Goal: Task Accomplishment & Management: Manage account settings

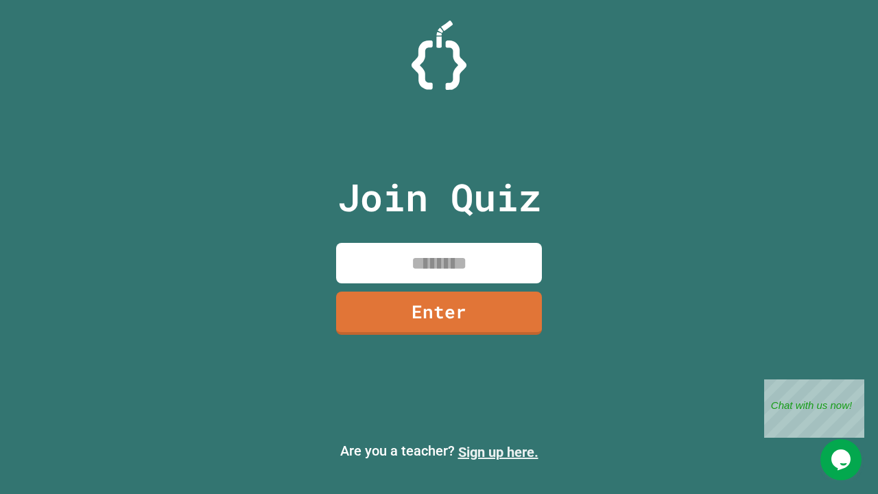
click at [498, 452] on link "Sign up here." at bounding box center [498, 452] width 80 height 16
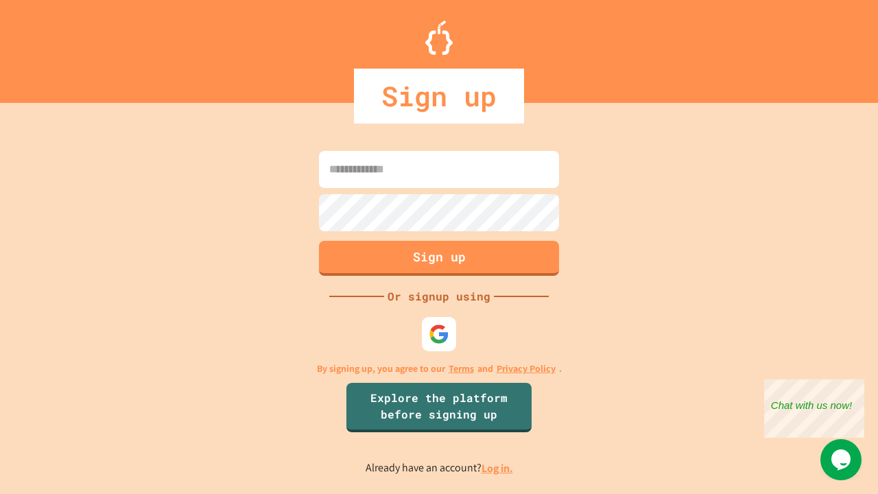
click at [498, 468] on link "Log in." at bounding box center [498, 468] width 32 height 14
